Goal: Communication & Community: Answer question/provide support

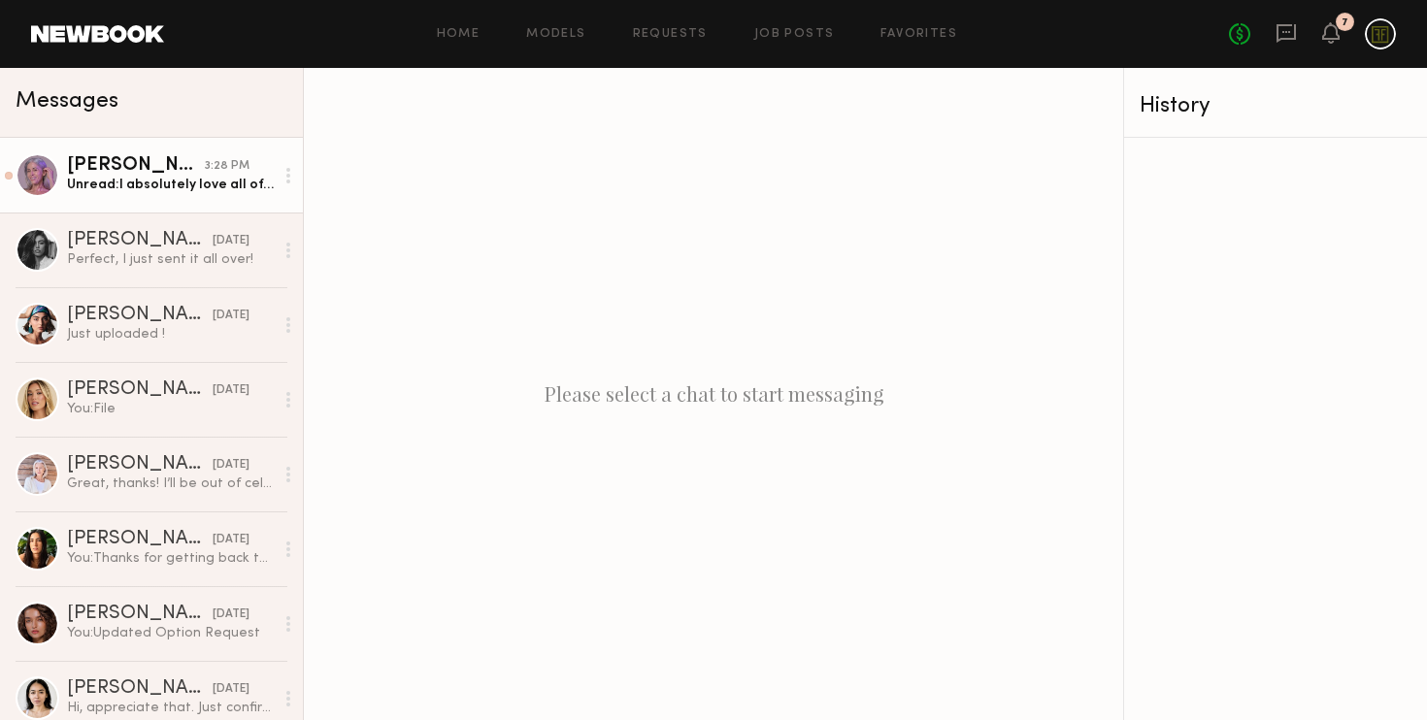
click at [156, 200] on link "Jill S. 3:28 PM Unread: I absolutely love all of them! Thanks so much!!" at bounding box center [151, 175] width 303 height 75
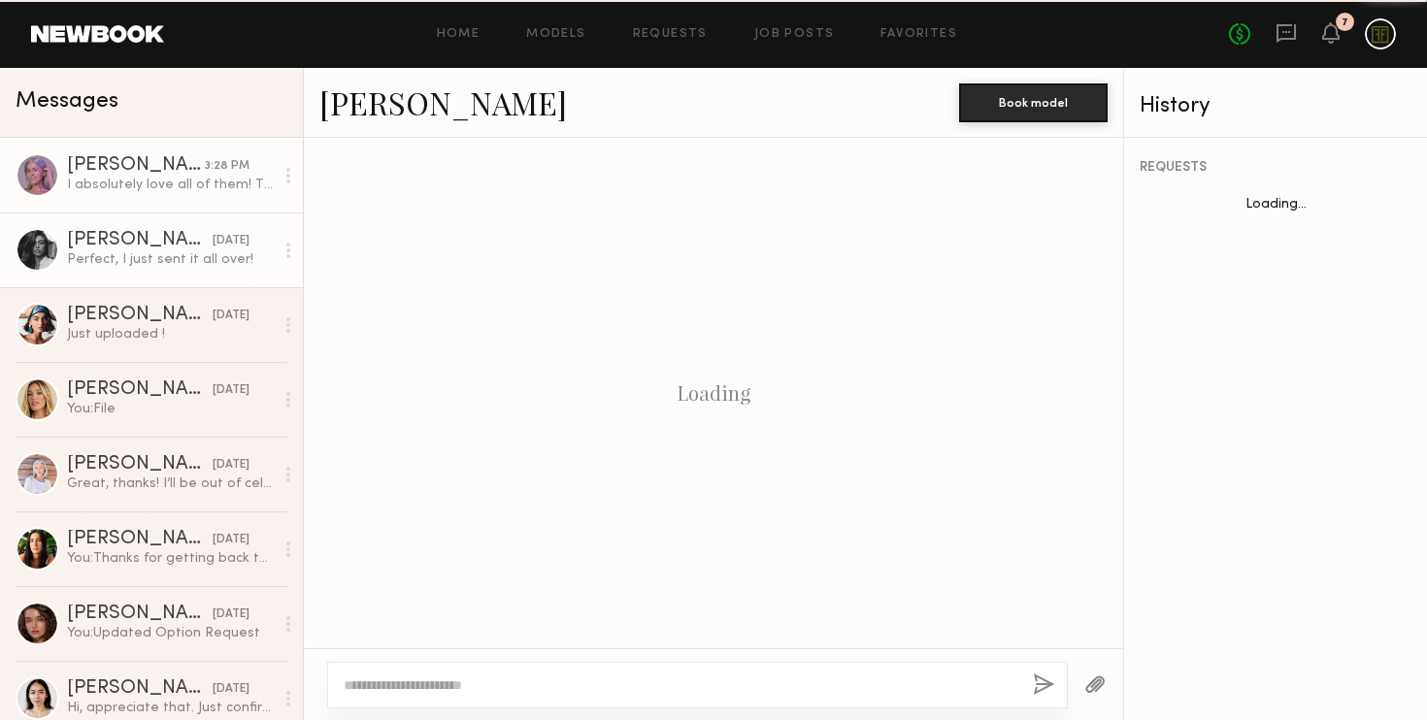
scroll to position [2002, 0]
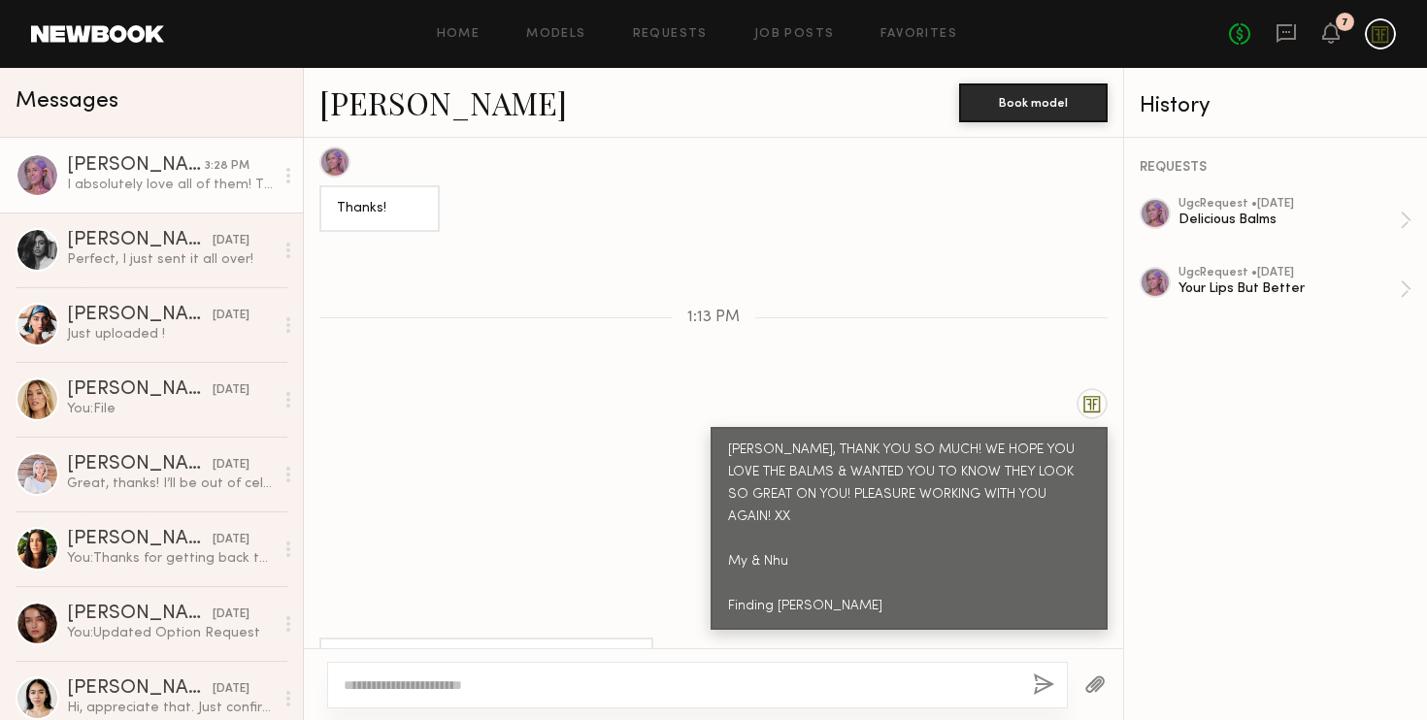
click at [516, 693] on textarea at bounding box center [681, 684] width 674 height 19
type textarea "*"
type textarea "*****"
click at [1043, 691] on button "button" at bounding box center [1043, 686] width 21 height 24
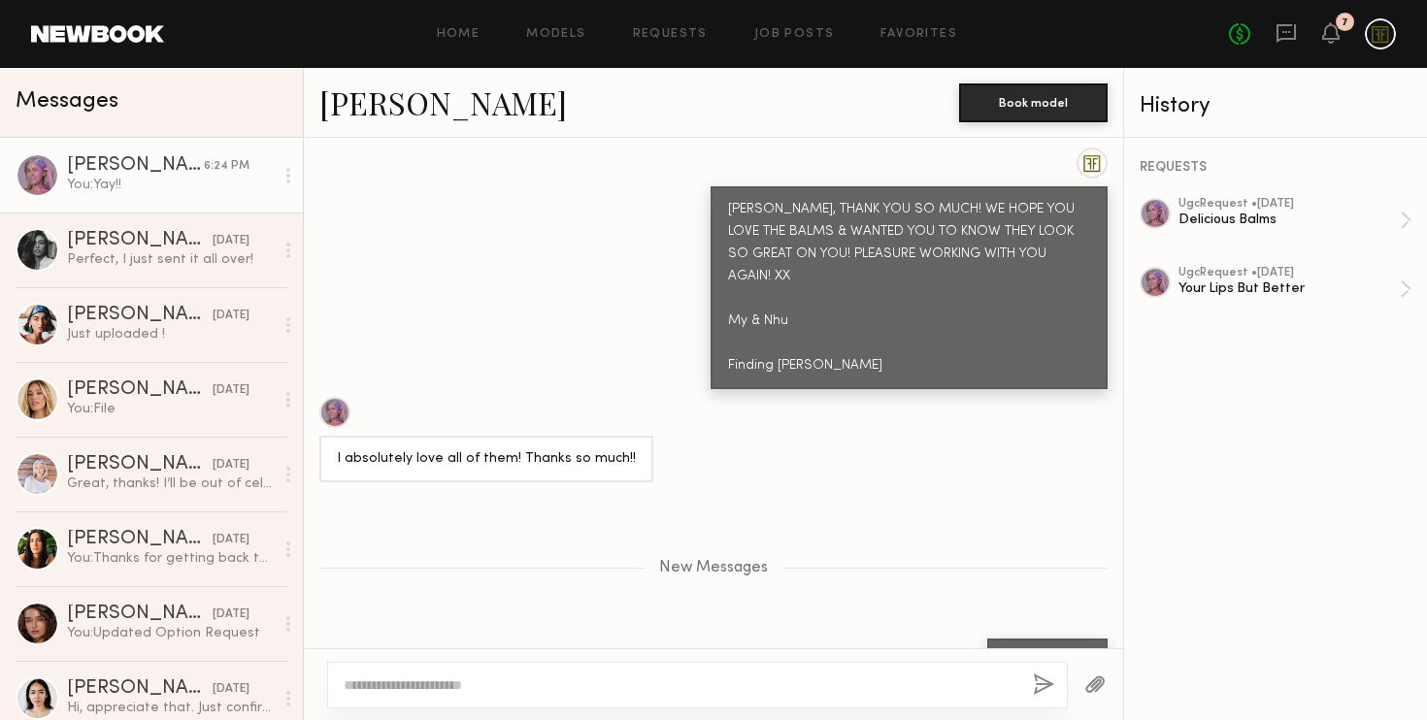
click at [1033, 674] on button "button" at bounding box center [1043, 686] width 21 height 24
click at [497, 693] on textarea at bounding box center [681, 684] width 674 height 19
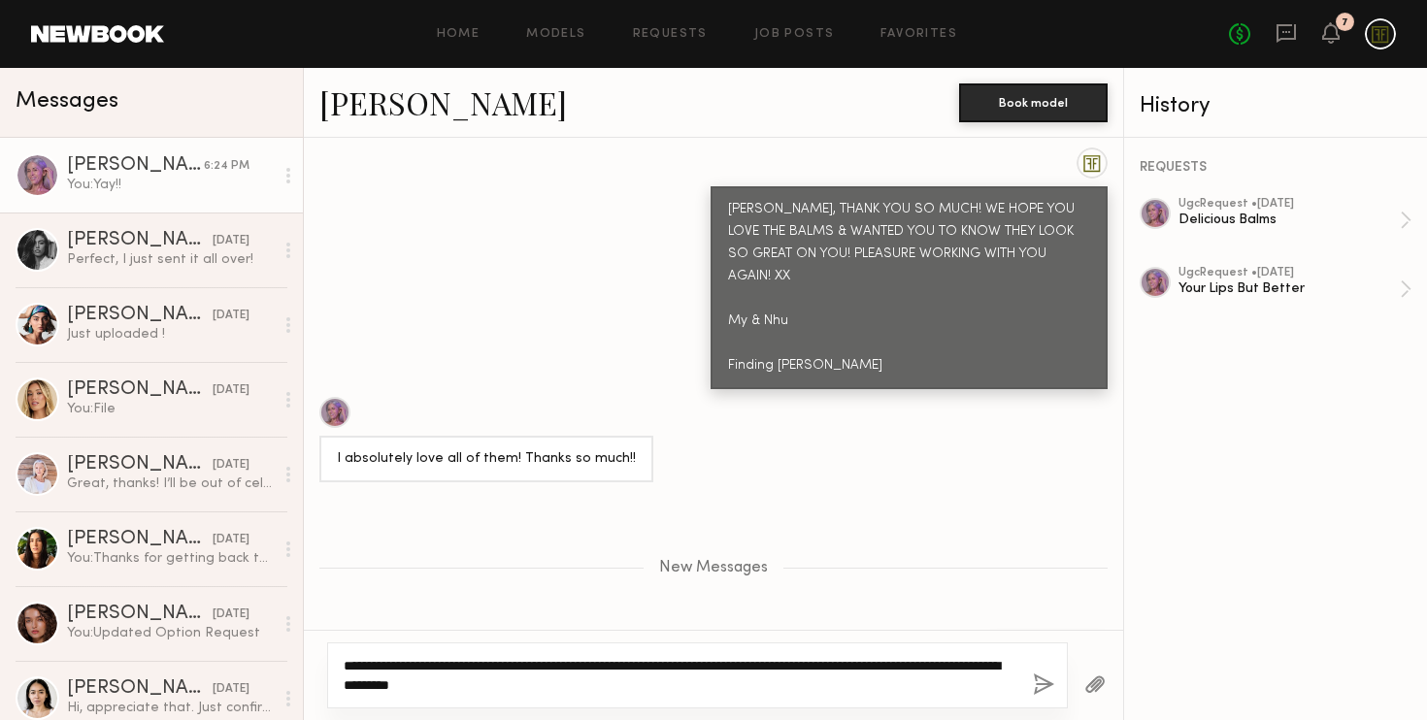
type textarea "**********"
click at [1048, 682] on button "button" at bounding box center [1043, 686] width 21 height 24
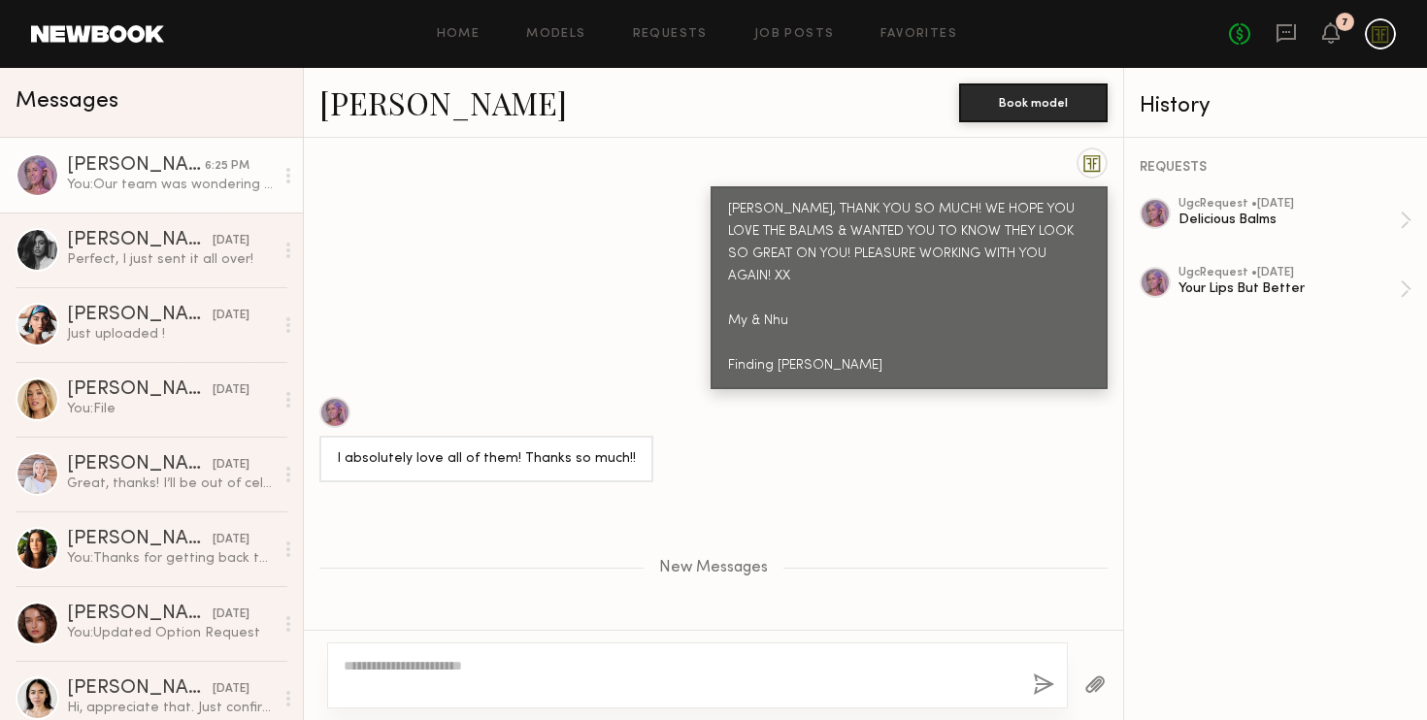
scroll to position [2381, 0]
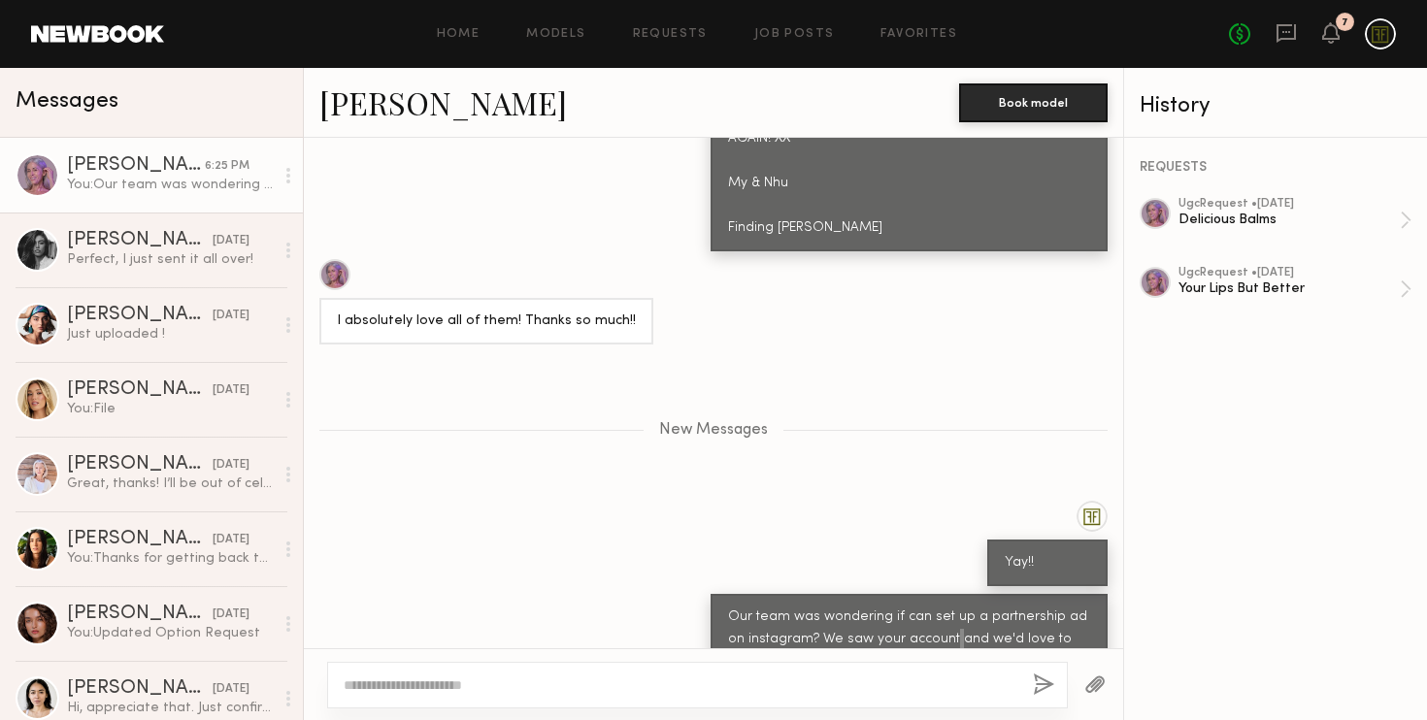
click at [920, 607] on div "Our team was wondering if can set up a partnership ad on instagram? We saw your…" at bounding box center [909, 640] width 362 height 67
click at [974, 629] on div "Our team was wondering if can set up a partnership ad on instagram? We saw your…" at bounding box center [908, 639] width 397 height 91
click at [1260, 268] on div "ugc Request • 06/17/2025" at bounding box center [1288, 273] width 221 height 13
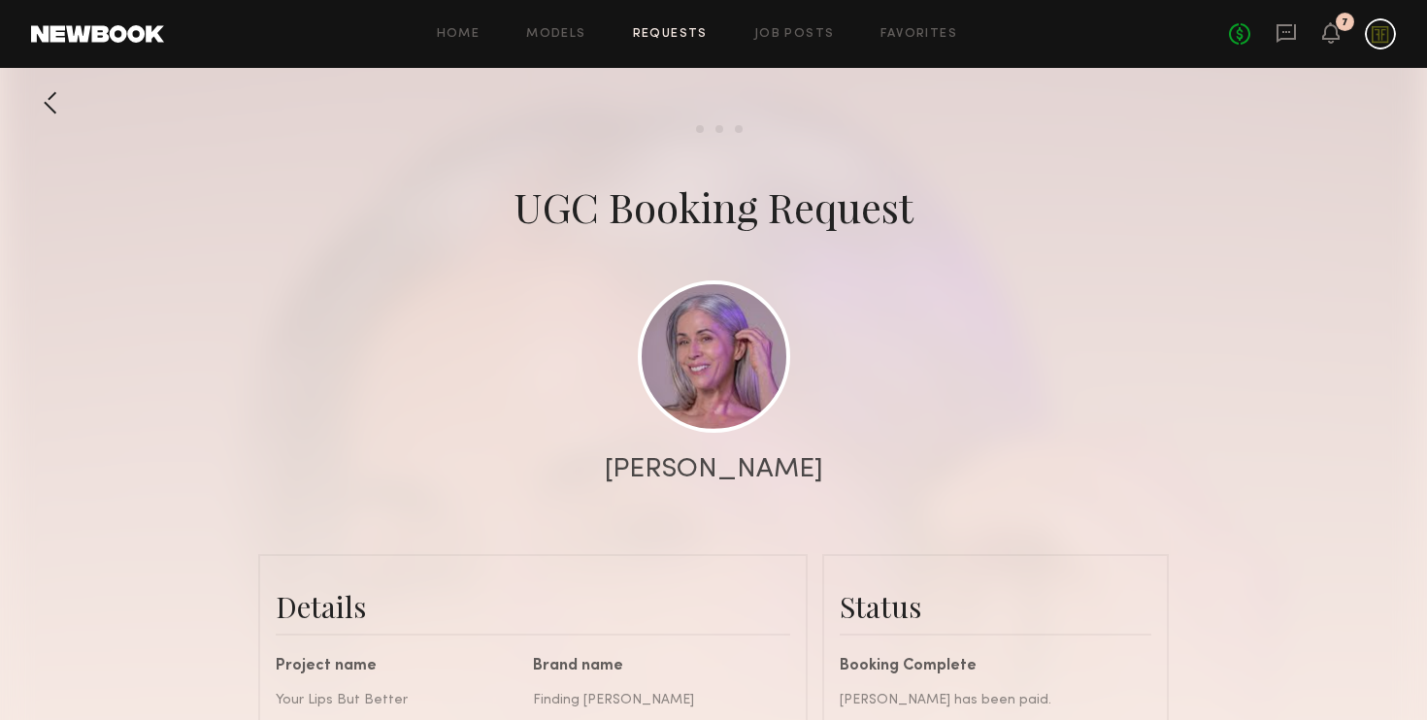
scroll to position [1783, 0]
